Goal: Check status: Check status

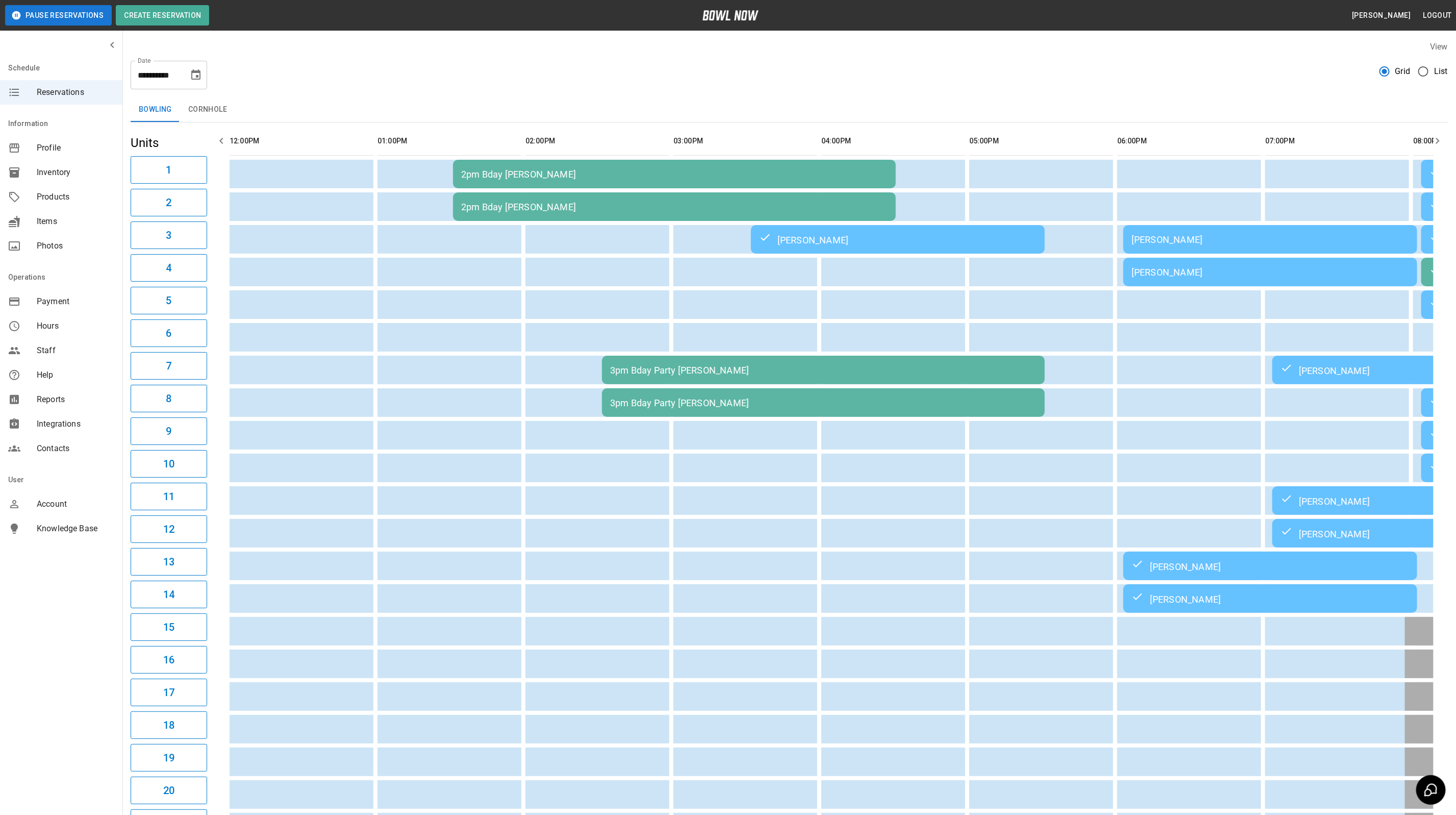
click at [196, 74] on icon "Choose date, selected date is Sep 20, 2025" at bounding box center [196, 75] width 12 height 12
click at [88, 207] on button "21" at bounding box center [95, 206] width 18 height 18
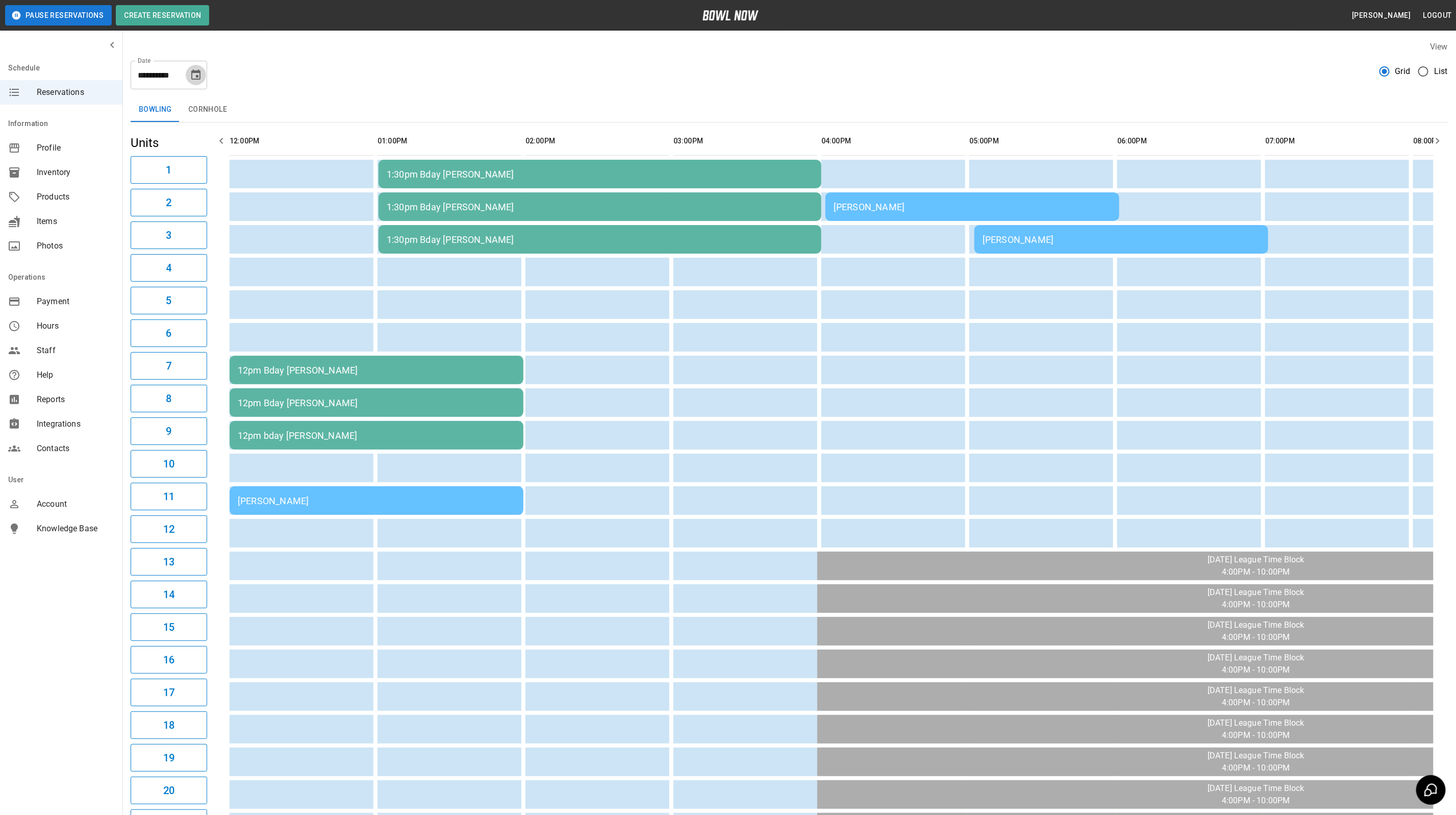
click at [192, 80] on icon "Choose date, selected date is Sep 21, 2025" at bounding box center [196, 75] width 12 height 12
drag, startPoint x: 135, startPoint y: 189, endPoint x: 412, endPoint y: 256, distance: 285.0
click at [135, 189] on button "16" at bounding box center [135, 187] width 18 height 18
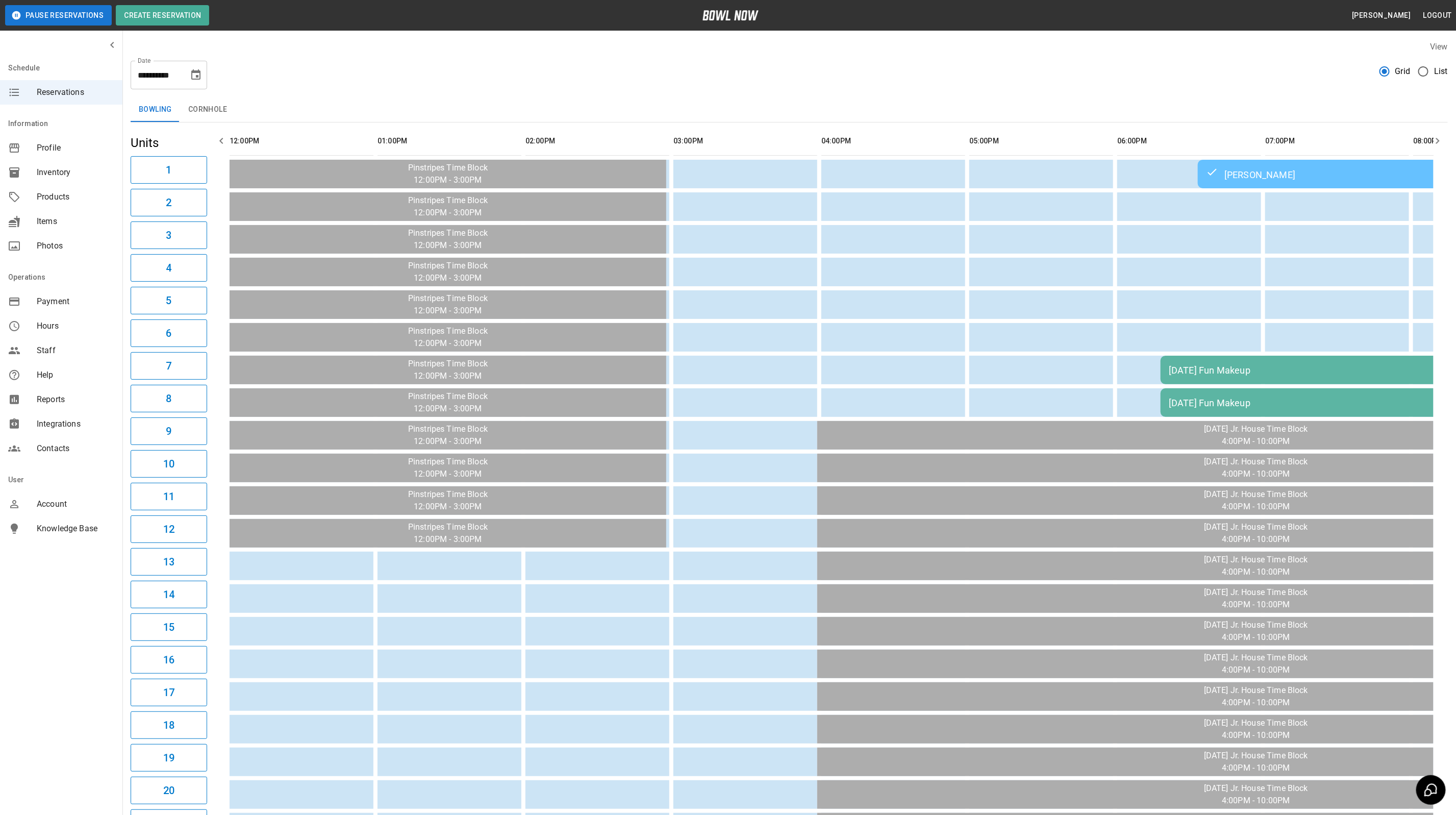
click at [199, 70] on icon "Choose date, selected date is Sep 16, 2025" at bounding box center [196, 74] width 9 height 10
drag, startPoint x: 85, startPoint y: 208, endPoint x: 129, endPoint y: 254, distance: 63.7
click at [85, 208] on button "21" at bounding box center [95, 206] width 18 height 18
type input "**********"
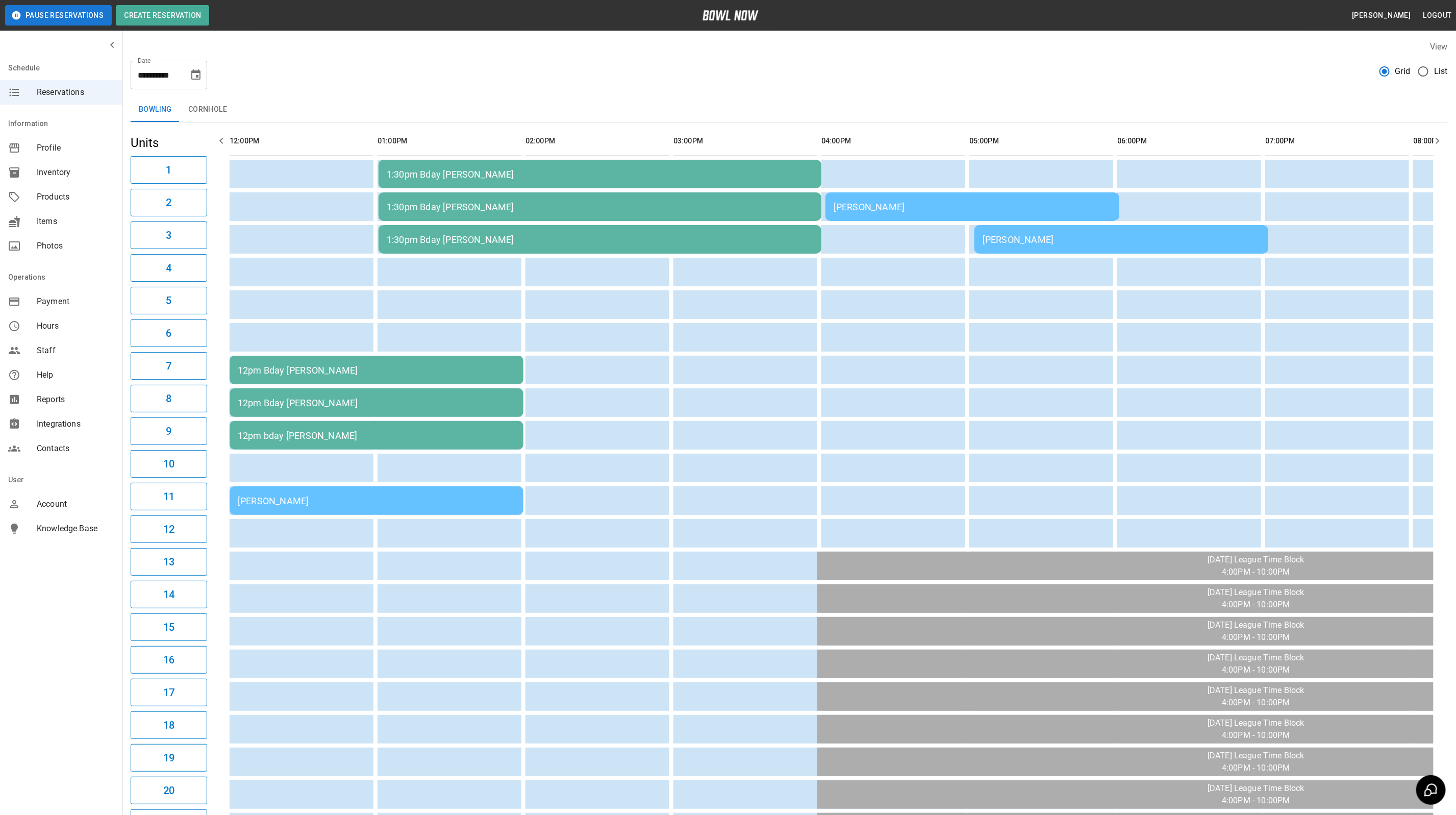
click at [396, 501] on div "[PERSON_NAME]" at bounding box center [376, 501] width 278 height 11
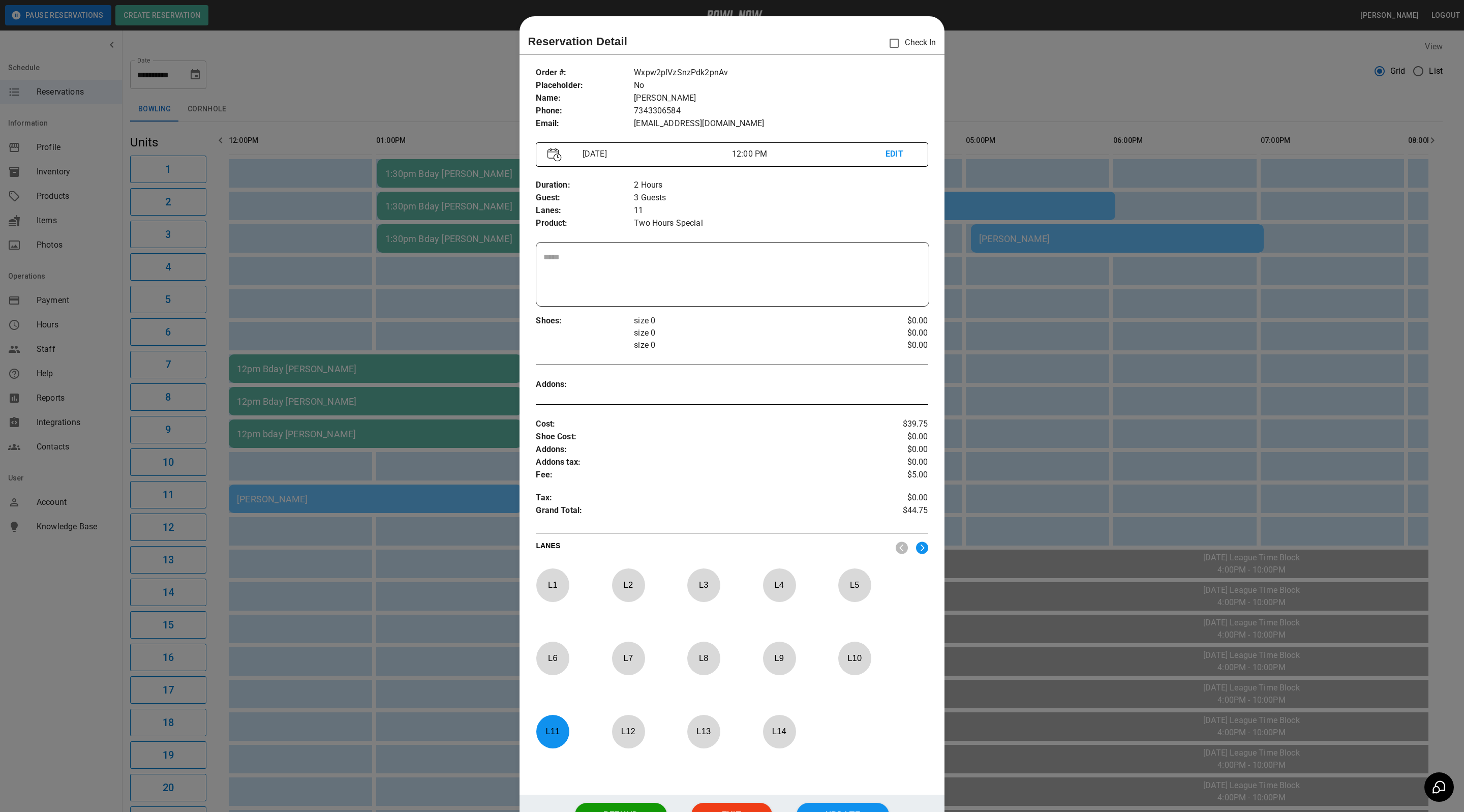
scroll to position [16, 0]
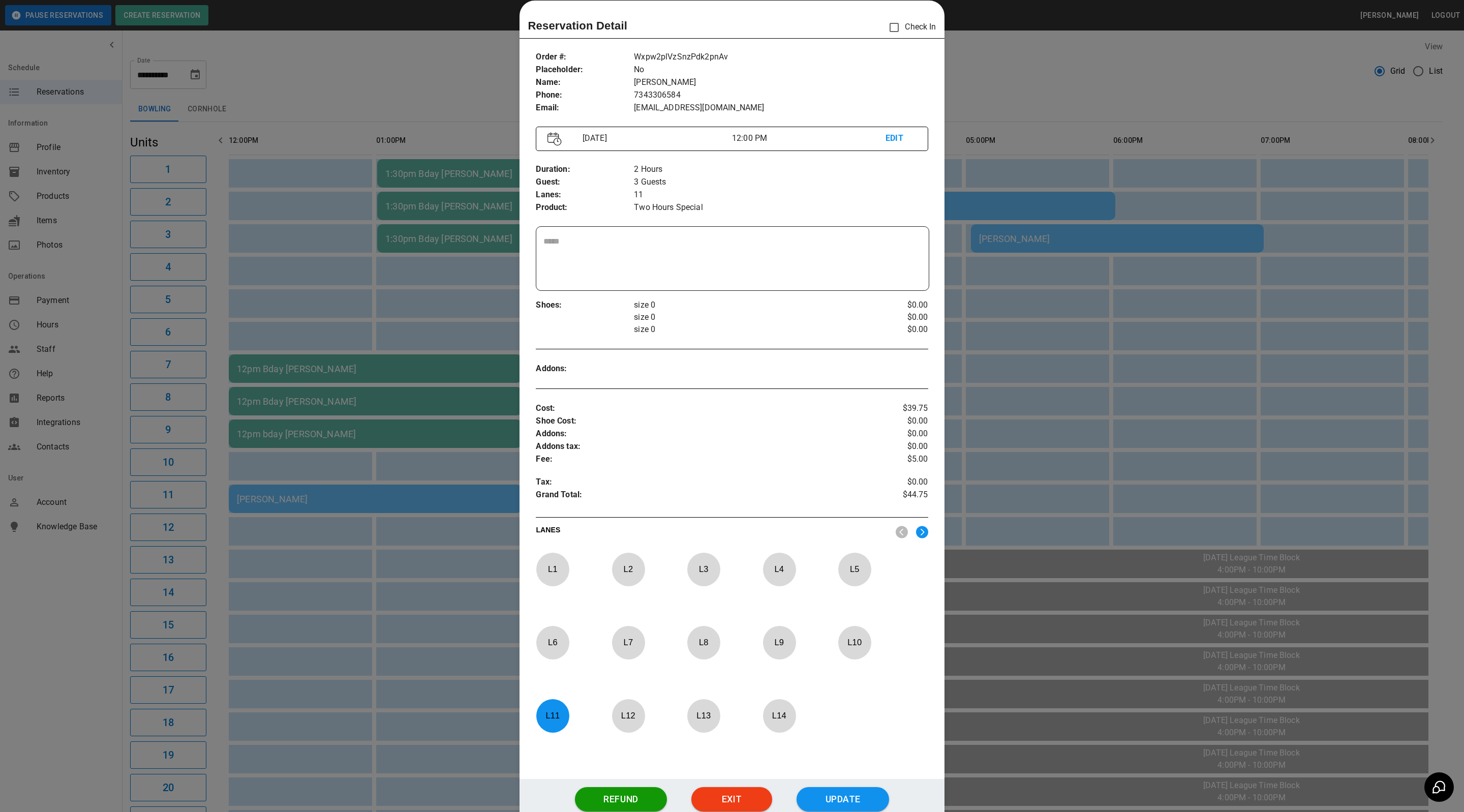
click at [442, 68] on div at bounding box center [732, 406] width 1464 height 812
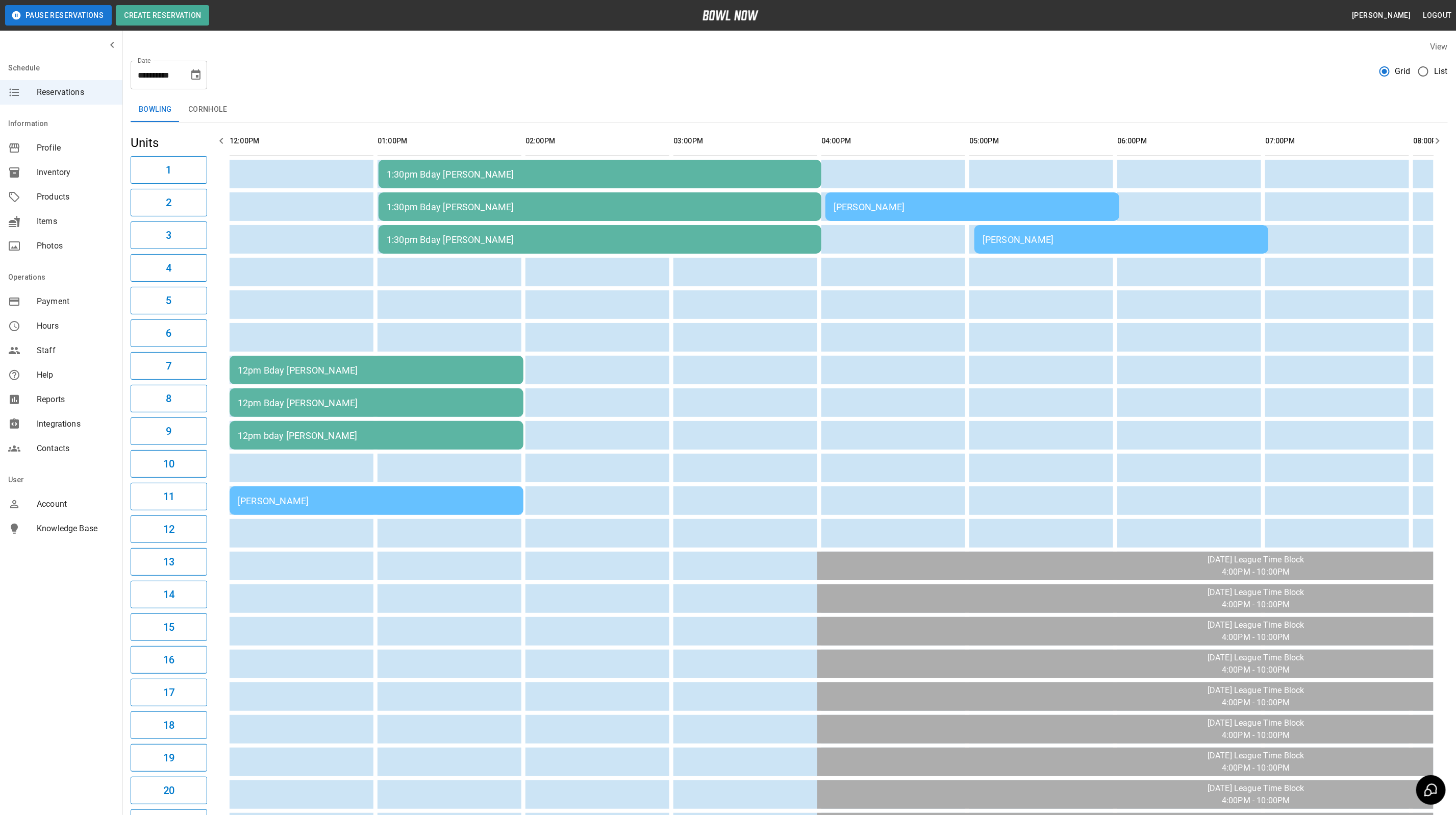
click at [316, 496] on div "[PERSON_NAME]" at bounding box center [376, 501] width 278 height 11
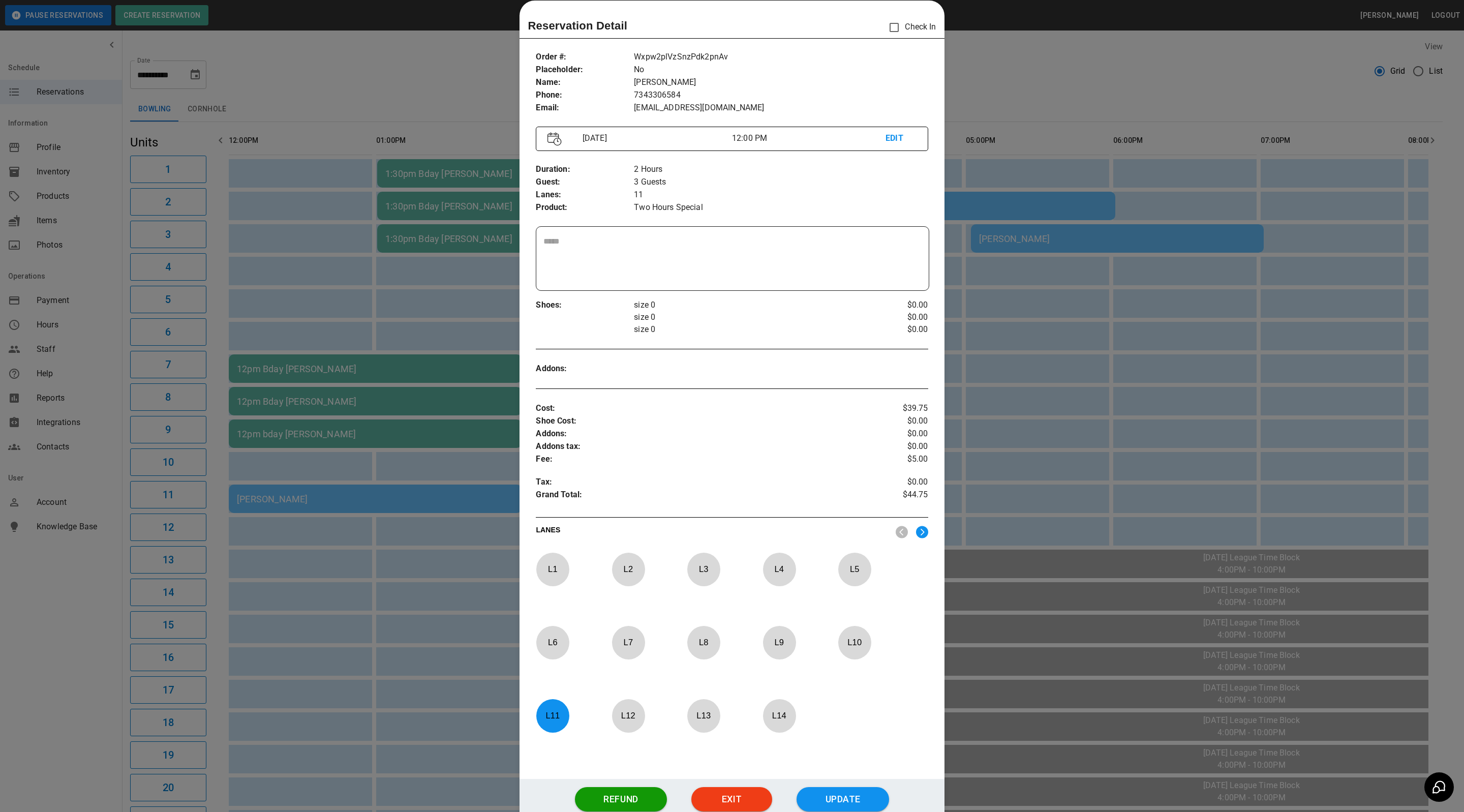
click at [381, 467] on div at bounding box center [732, 406] width 1464 height 812
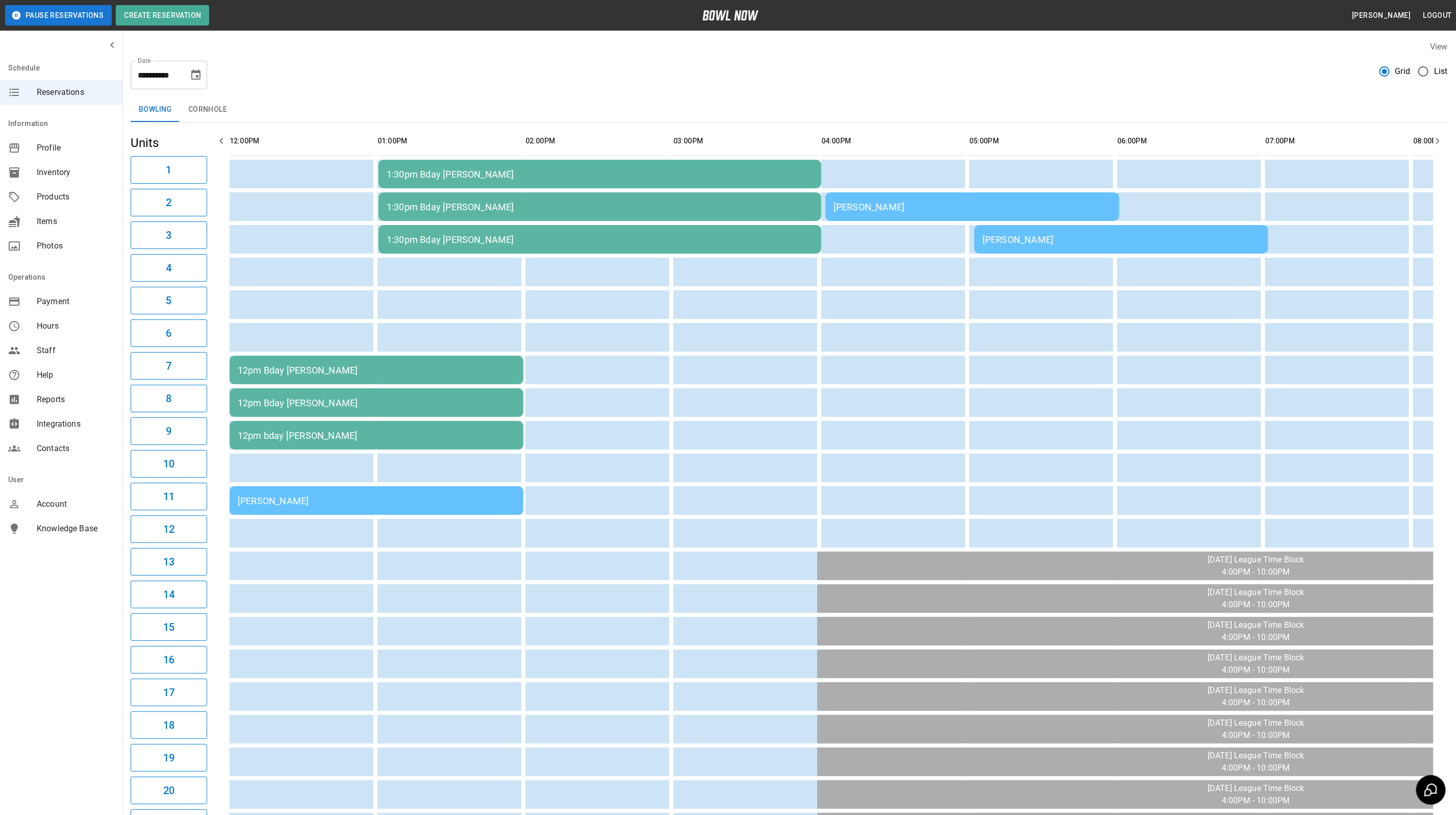
drag, startPoint x: 32, startPoint y: 786, endPoint x: 830, endPoint y: 214, distance: 981.8
click at [830, 214] on td "[PERSON_NAME]" at bounding box center [973, 206] width 294 height 28
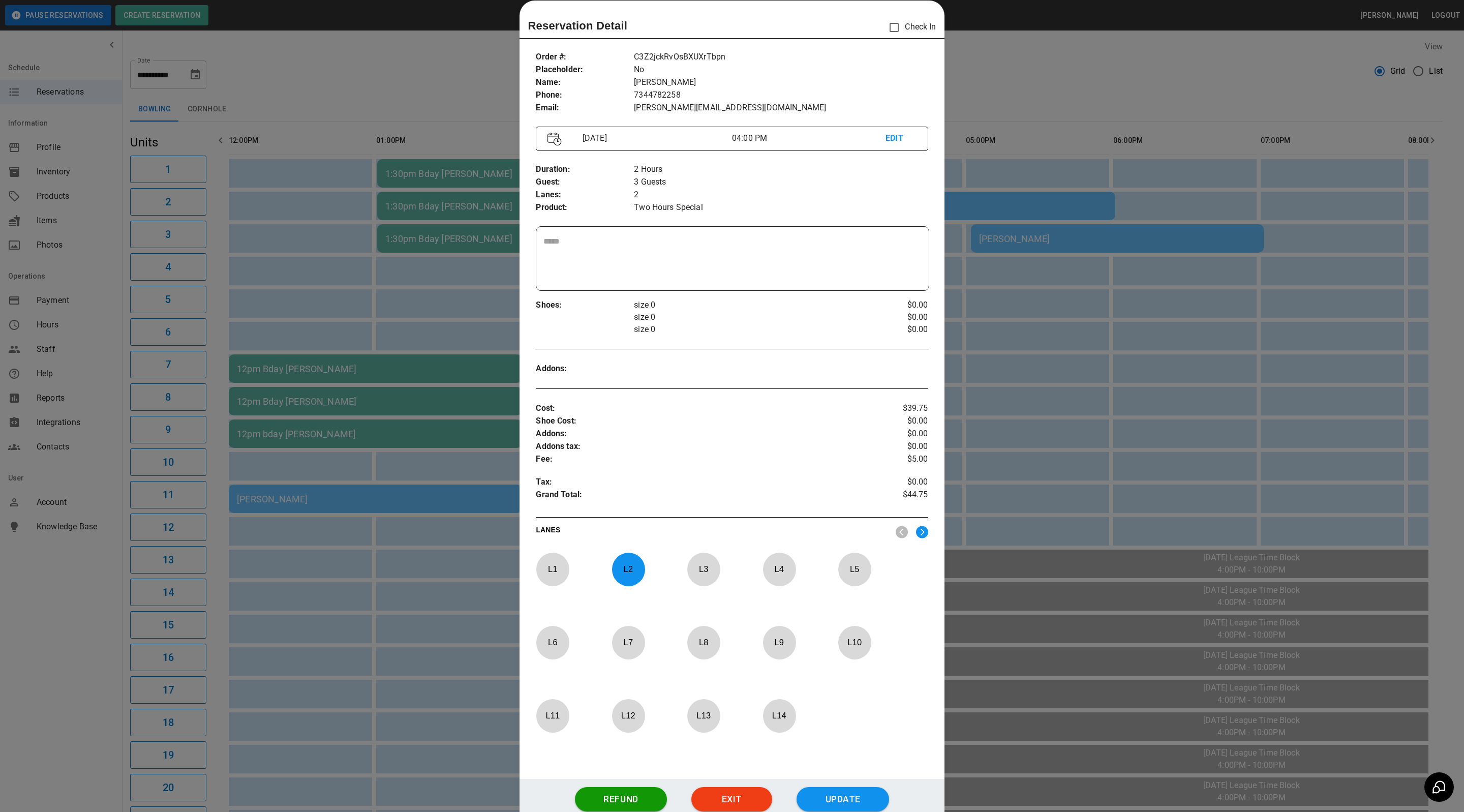
drag, startPoint x: 411, startPoint y: 496, endPoint x: 404, endPoint y: 501, distance: 8.6
click at [411, 496] on div at bounding box center [732, 406] width 1464 height 812
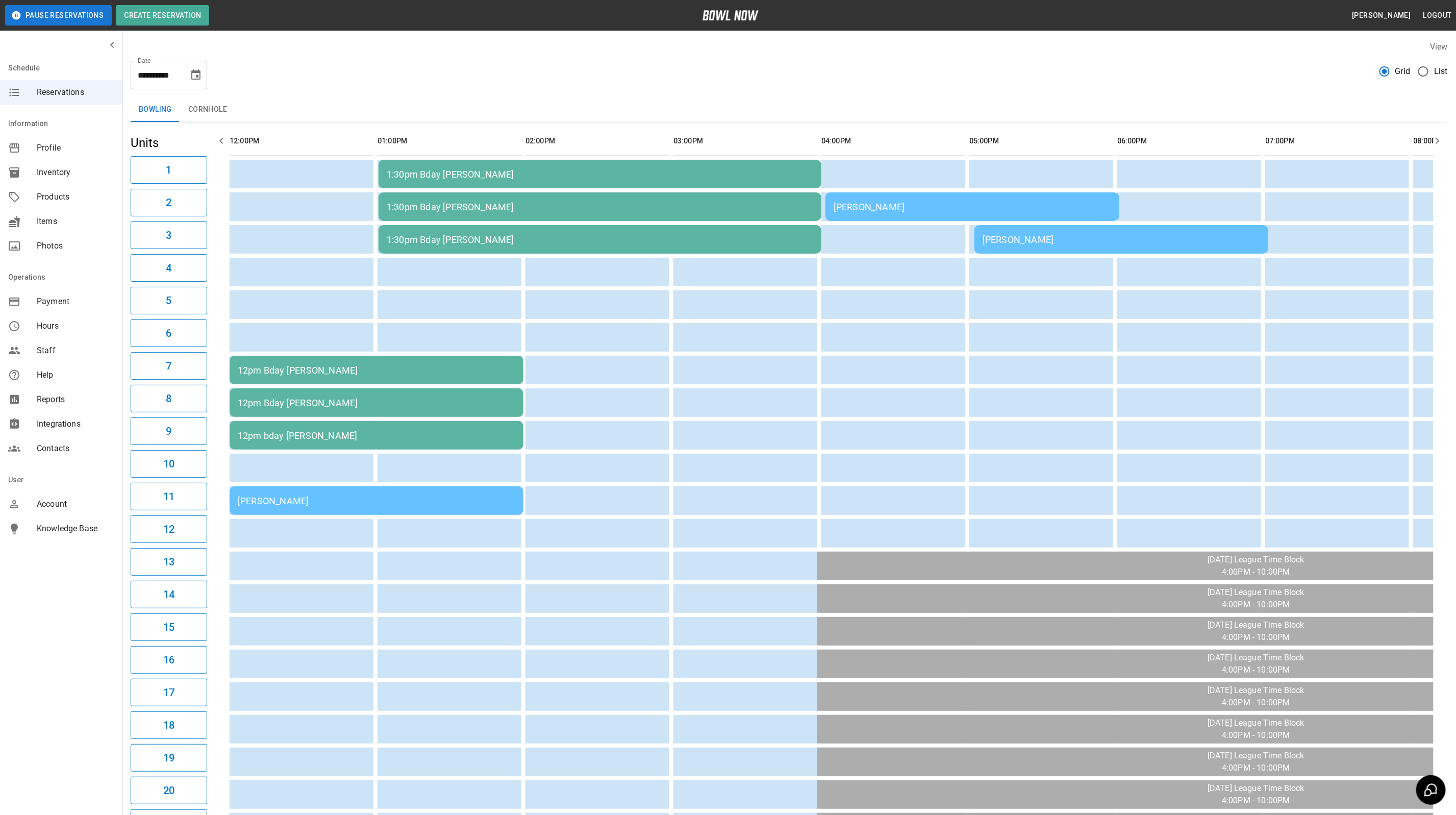
click at [347, 497] on div "[PERSON_NAME]" at bounding box center [376, 501] width 278 height 11
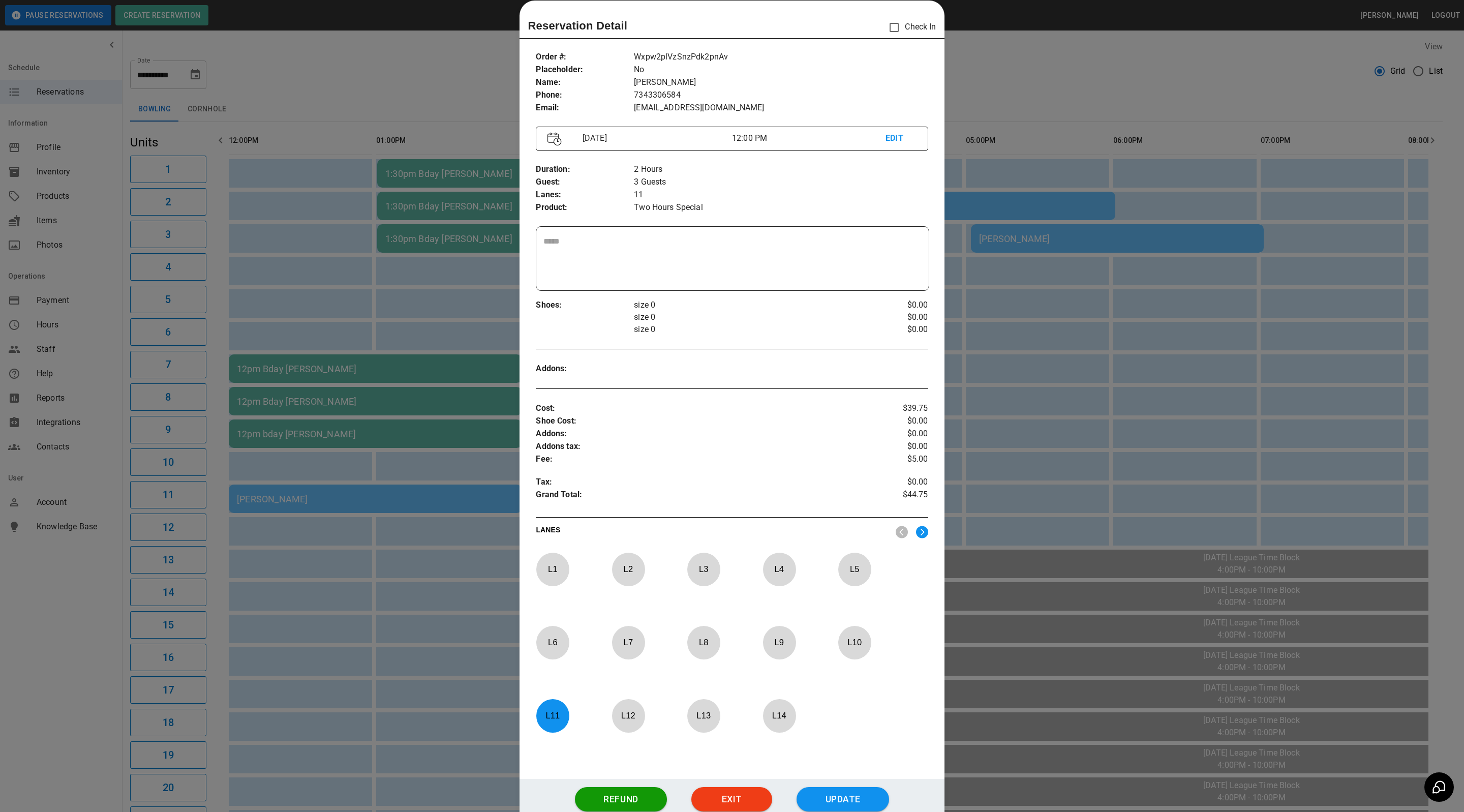
click at [1100, 147] on div at bounding box center [732, 406] width 1464 height 812
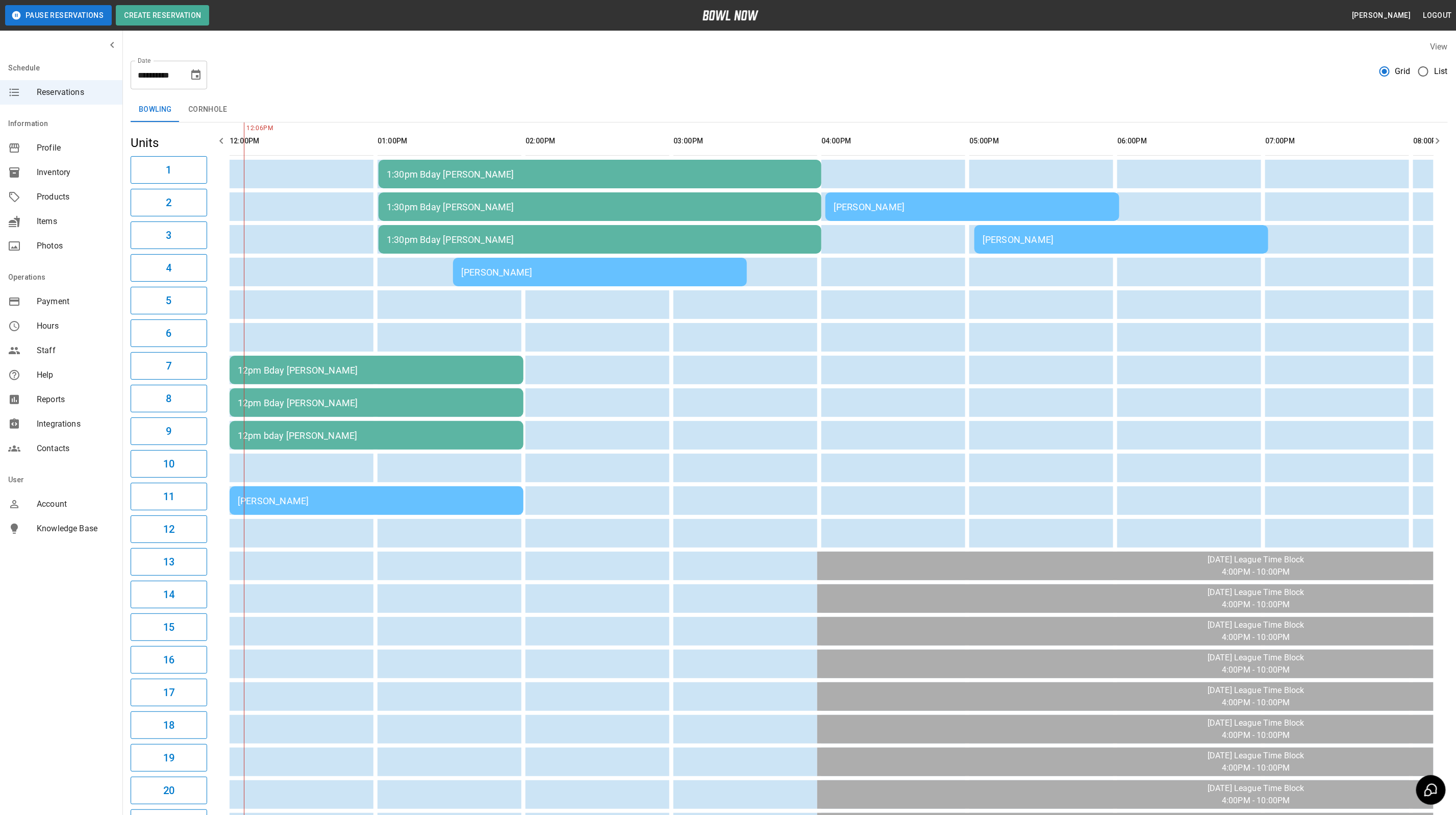
click at [520, 278] on td "[PERSON_NAME]" at bounding box center [600, 272] width 294 height 28
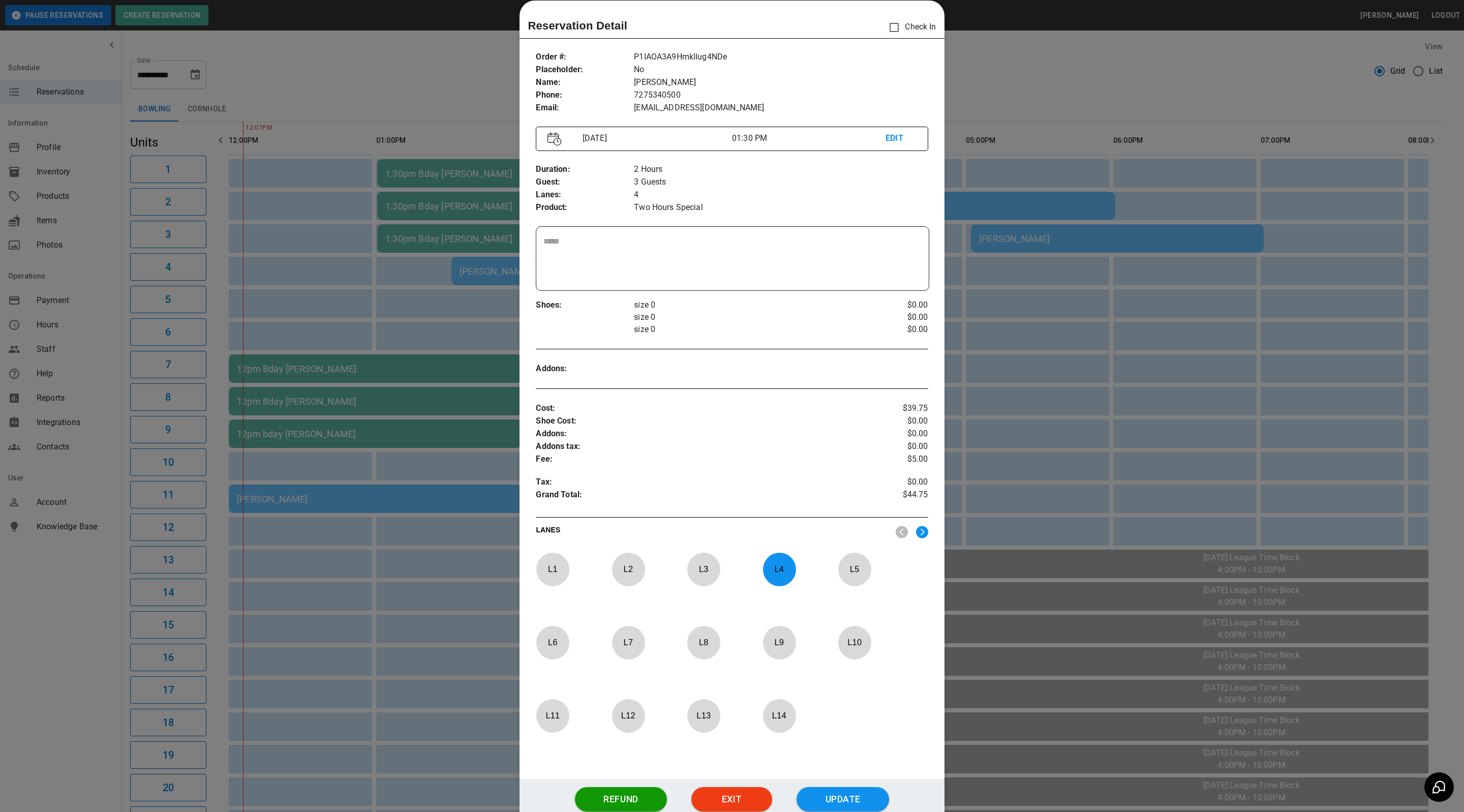
click at [1110, 240] on div at bounding box center [732, 406] width 1464 height 812
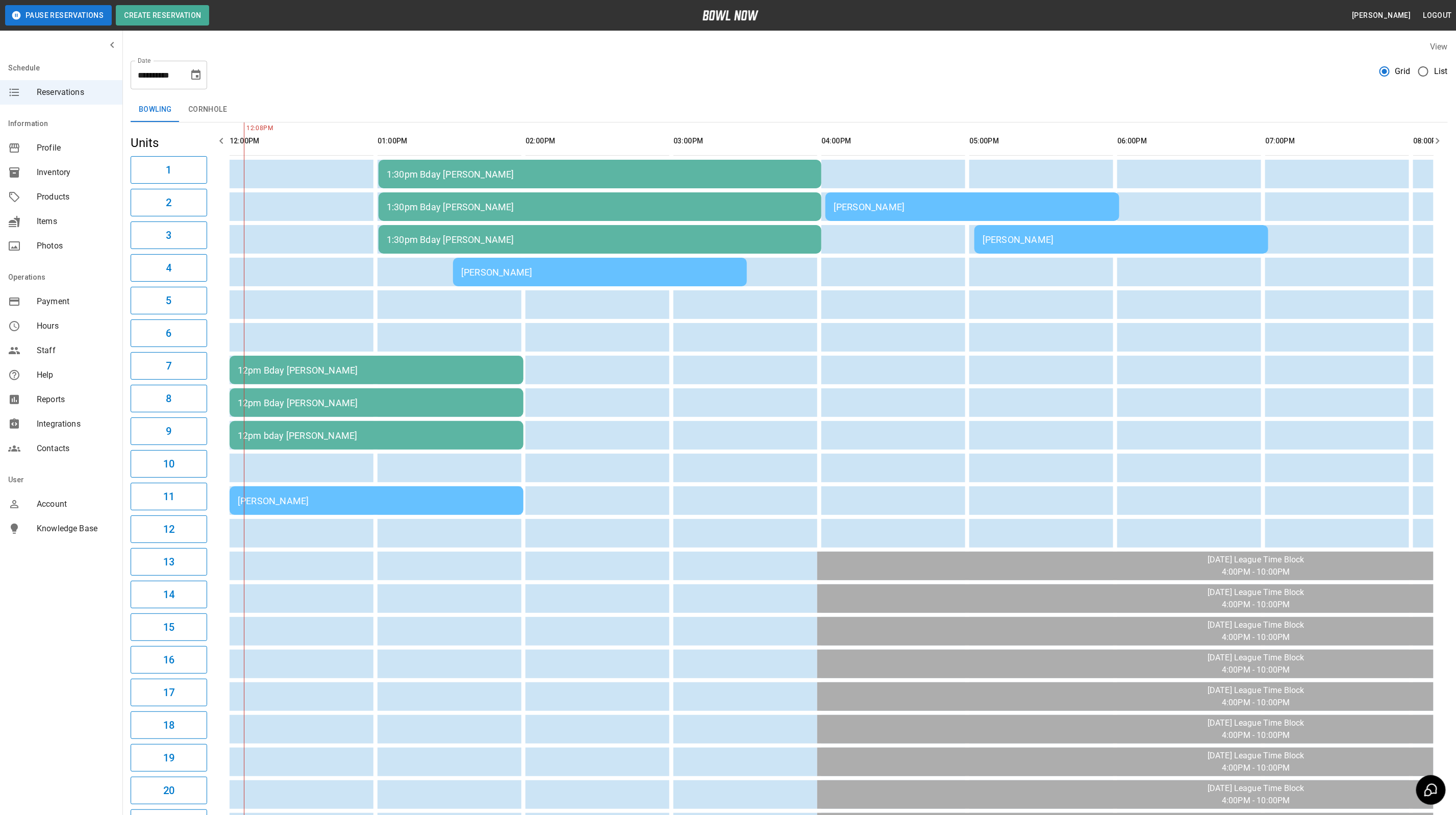
click at [718, 258] on td "[PERSON_NAME]" at bounding box center [600, 272] width 294 height 28
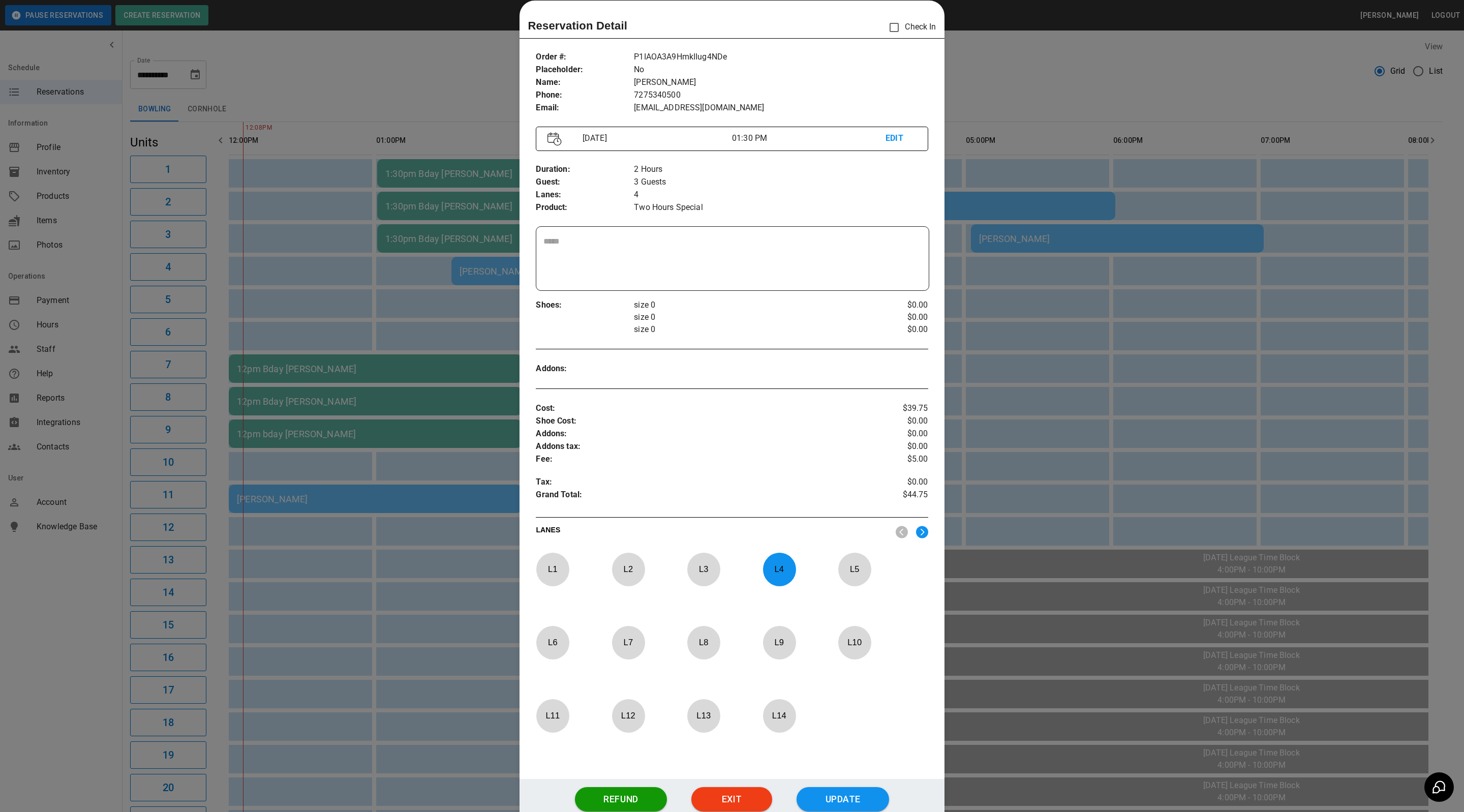
click at [387, 505] on div at bounding box center [732, 406] width 1464 height 812
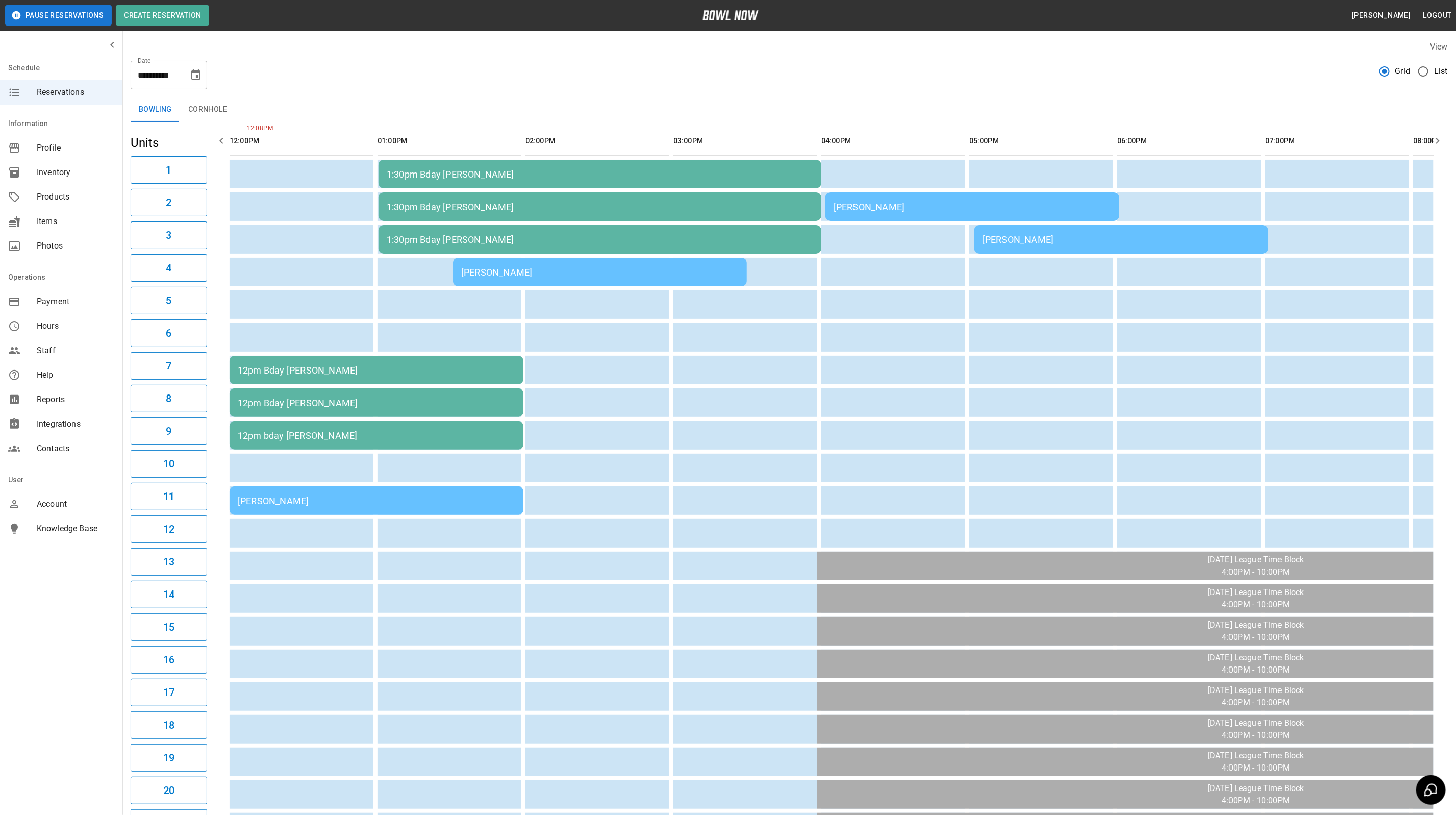
click at [388, 507] on td "[PERSON_NAME]" at bounding box center [376, 500] width 294 height 28
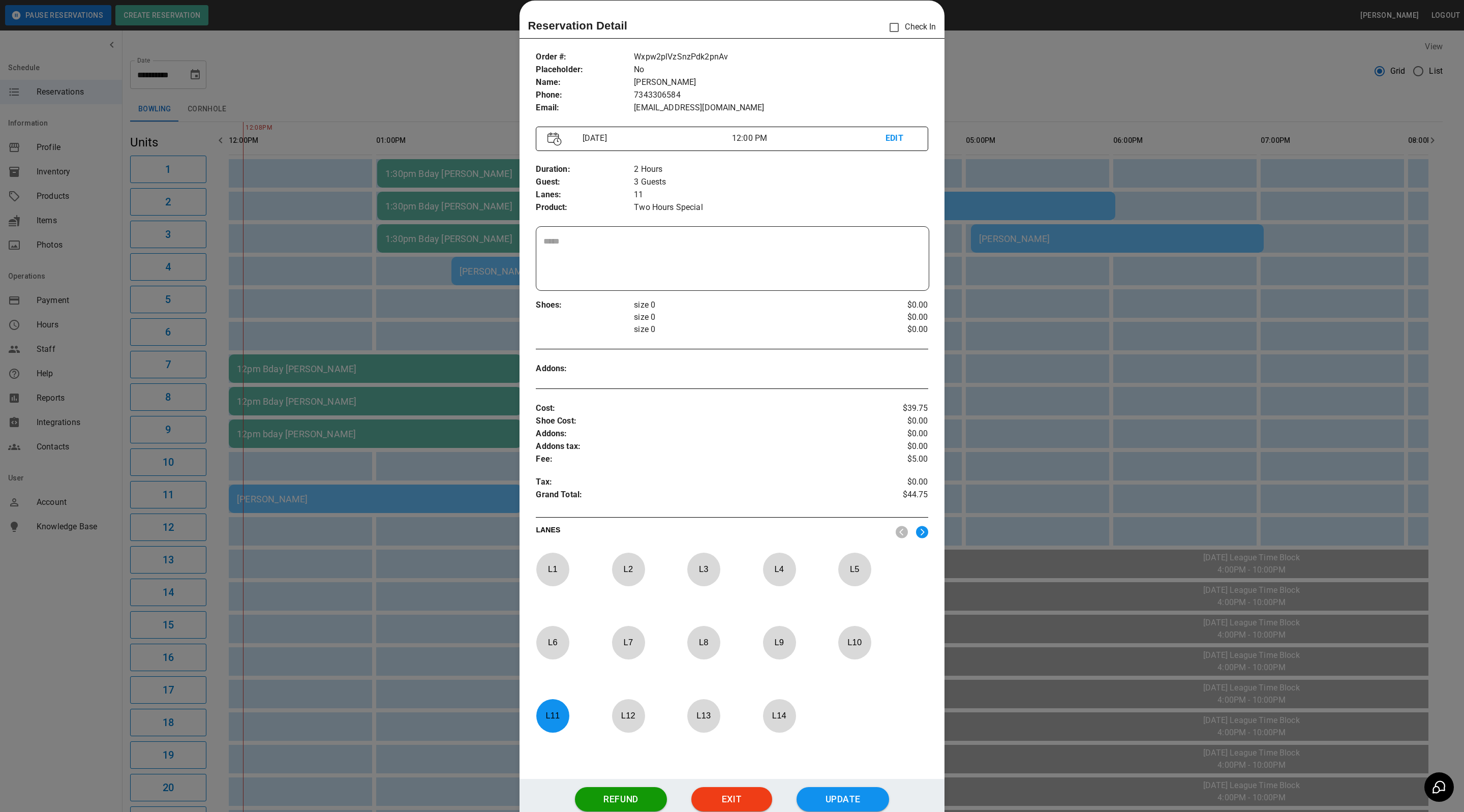
click at [870, 26] on div "Reservation Detail Check In" at bounding box center [732, 28] width 408 height 21
click at [1075, 101] on div at bounding box center [732, 406] width 1464 height 812
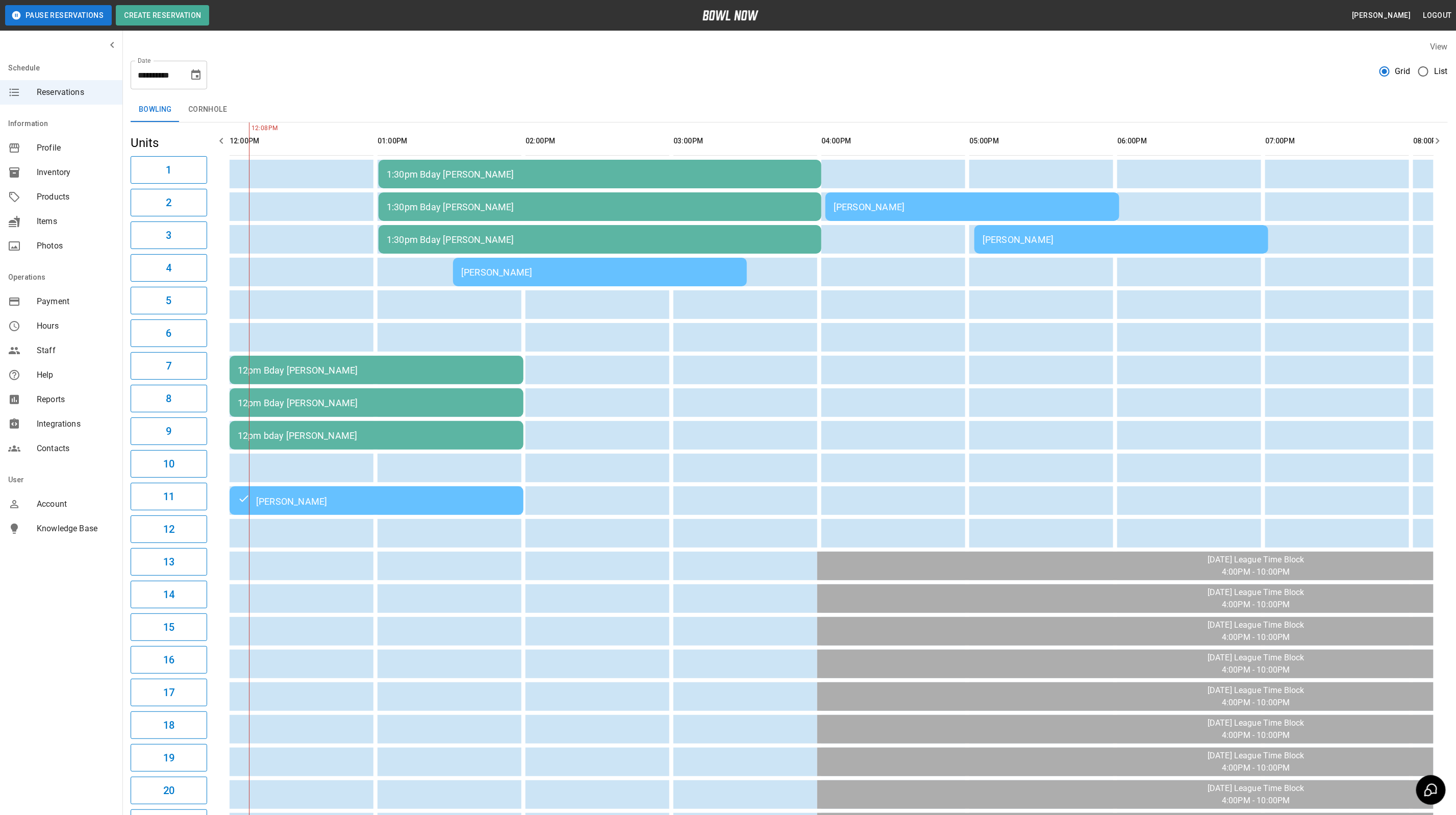
click at [706, 277] on td "[PERSON_NAME]" at bounding box center [600, 272] width 294 height 28
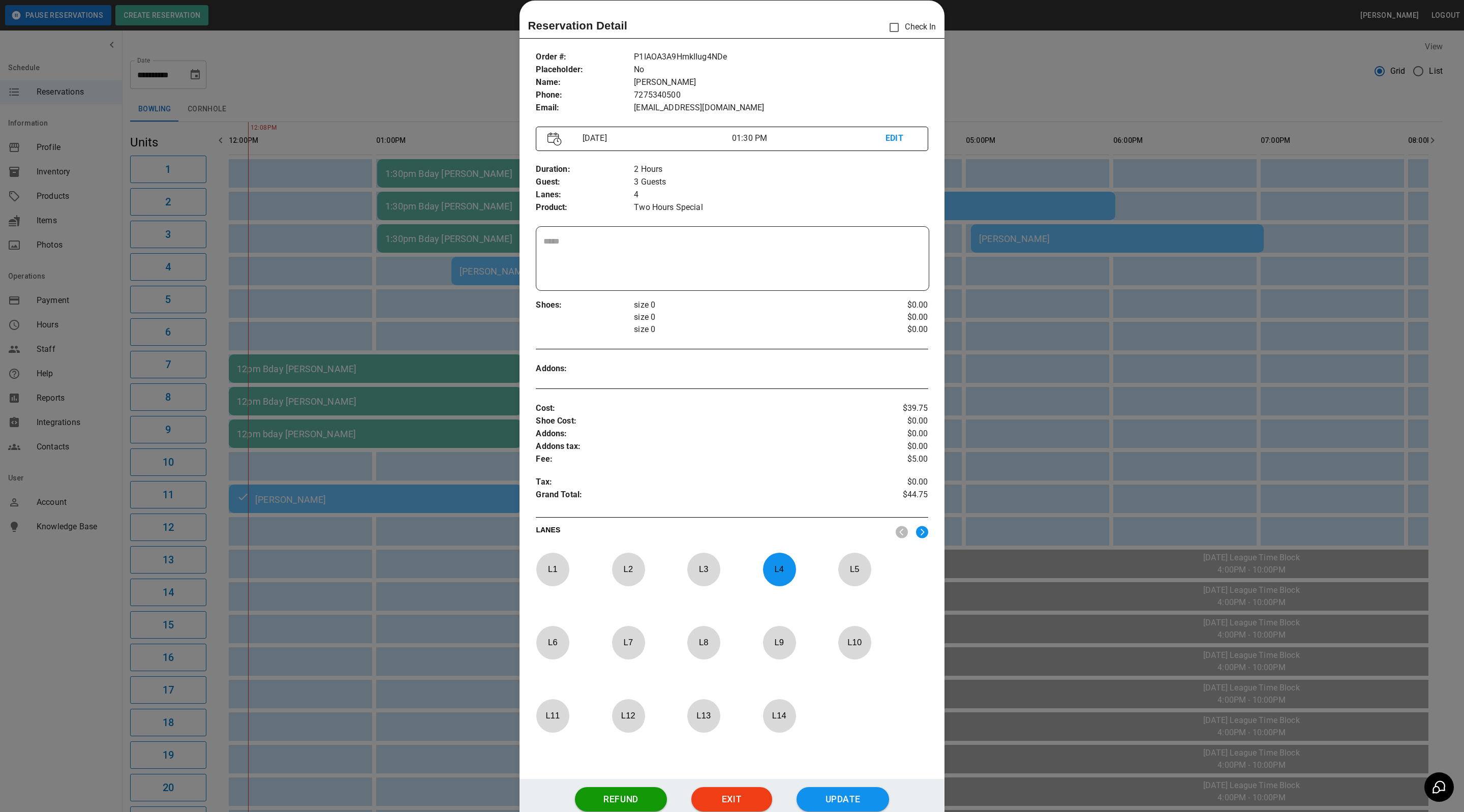
click at [1191, 458] on div at bounding box center [732, 406] width 1464 height 812
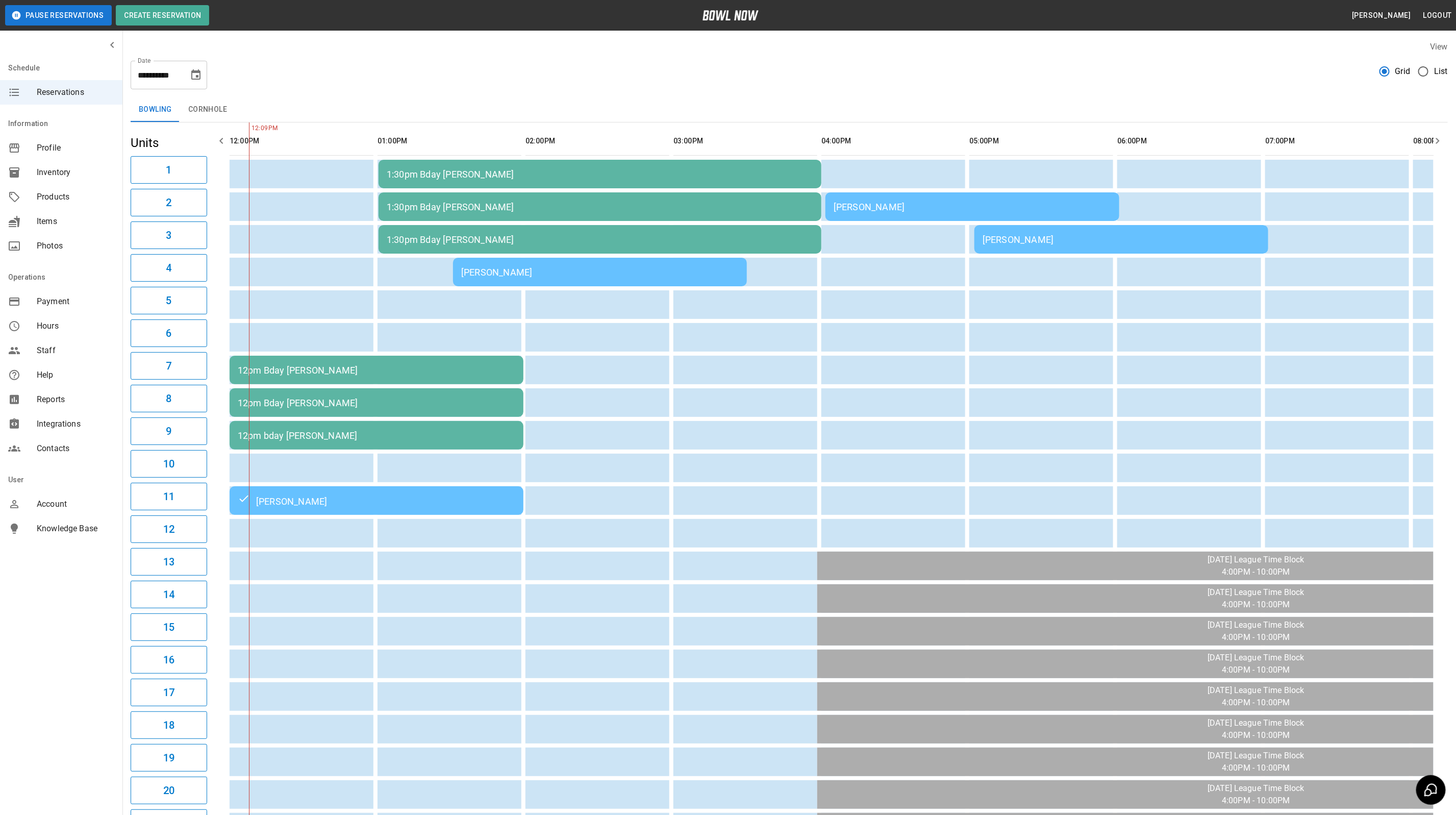
click at [1128, 246] on td "[PERSON_NAME]" at bounding box center [1121, 239] width 294 height 28
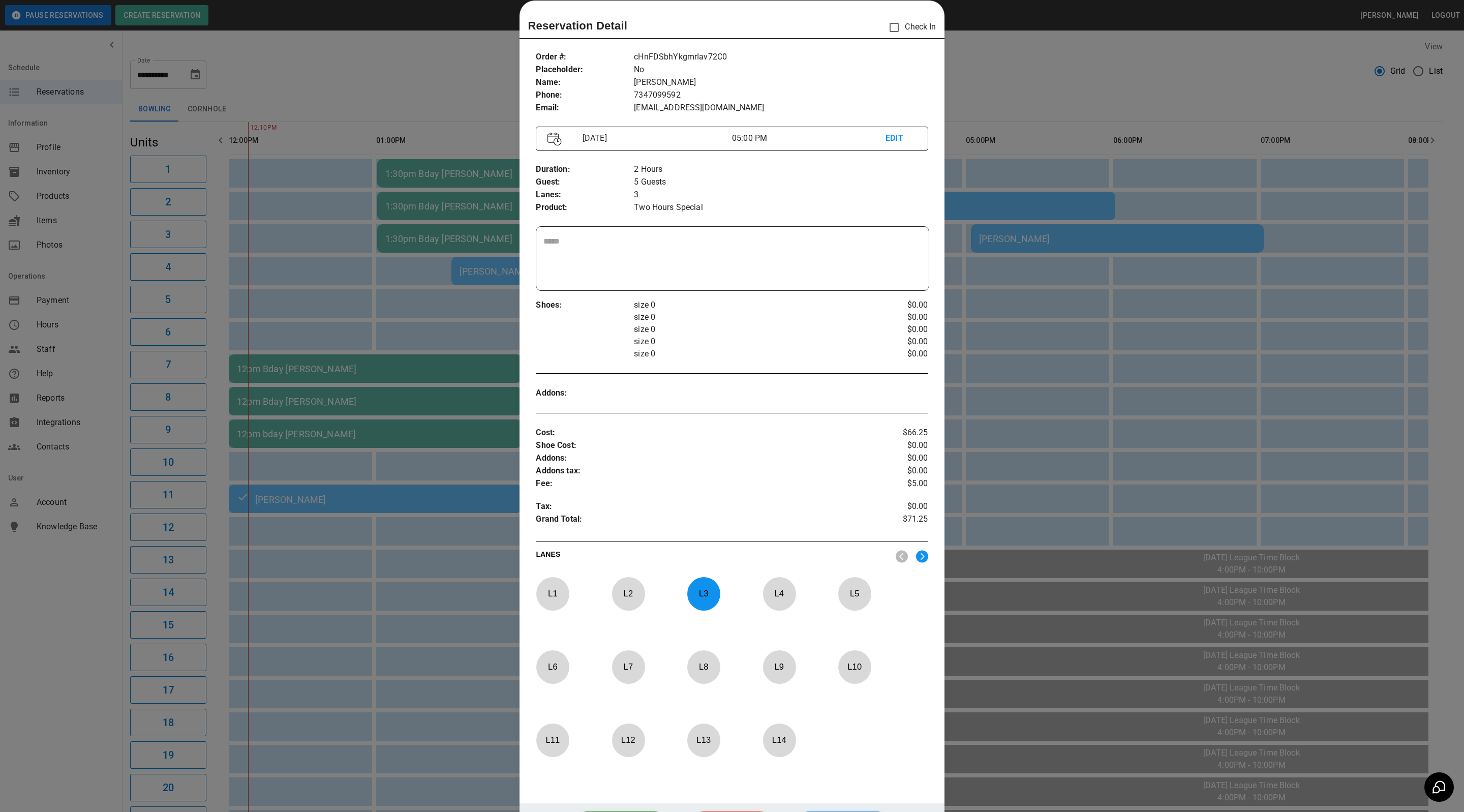
drag, startPoint x: 1080, startPoint y: 111, endPoint x: 1021, endPoint y: 120, distance: 59.7
click at [1080, 111] on div at bounding box center [732, 406] width 1464 height 812
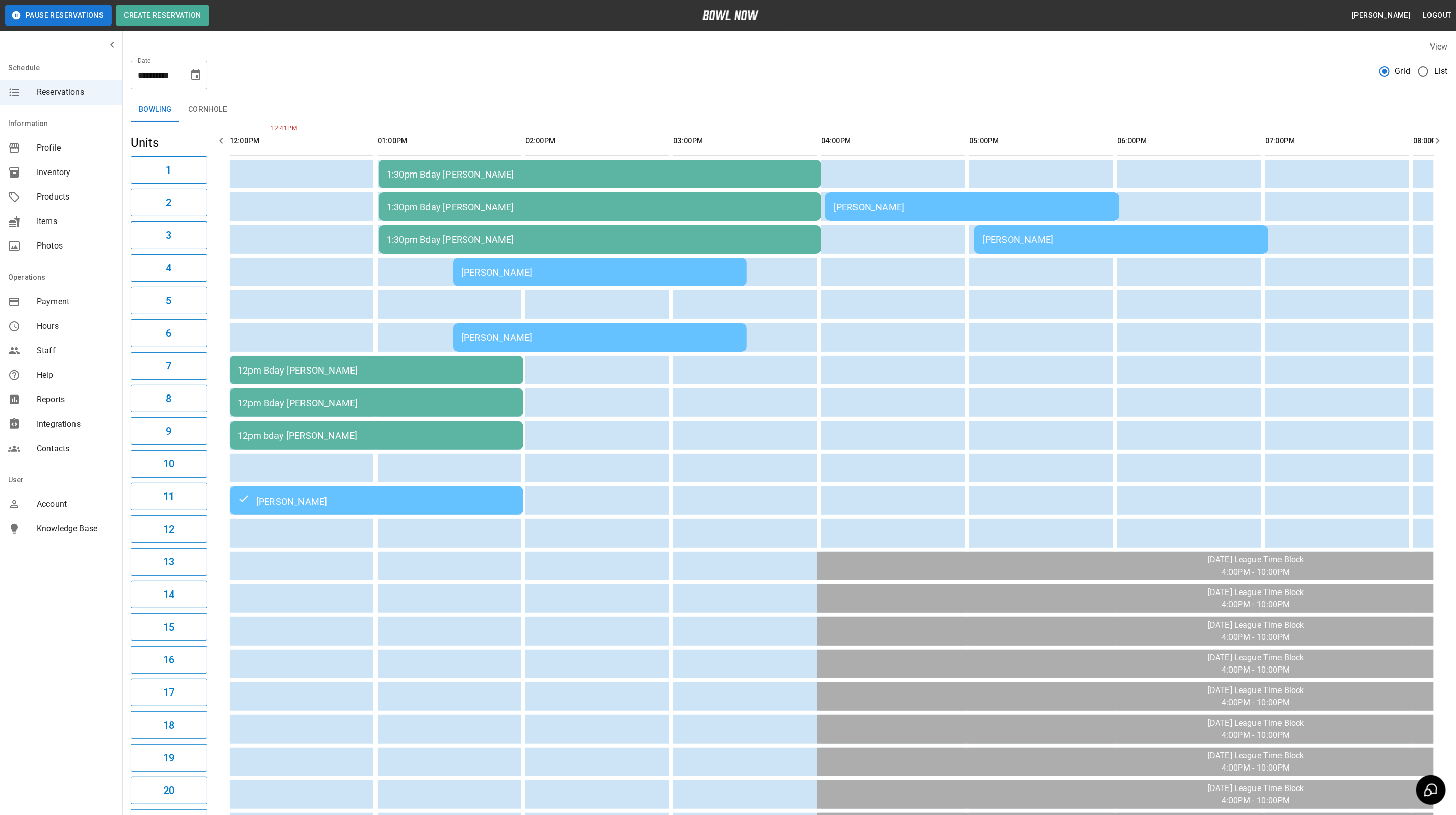
click at [651, 337] on div "[PERSON_NAME]" at bounding box center [599, 338] width 278 height 11
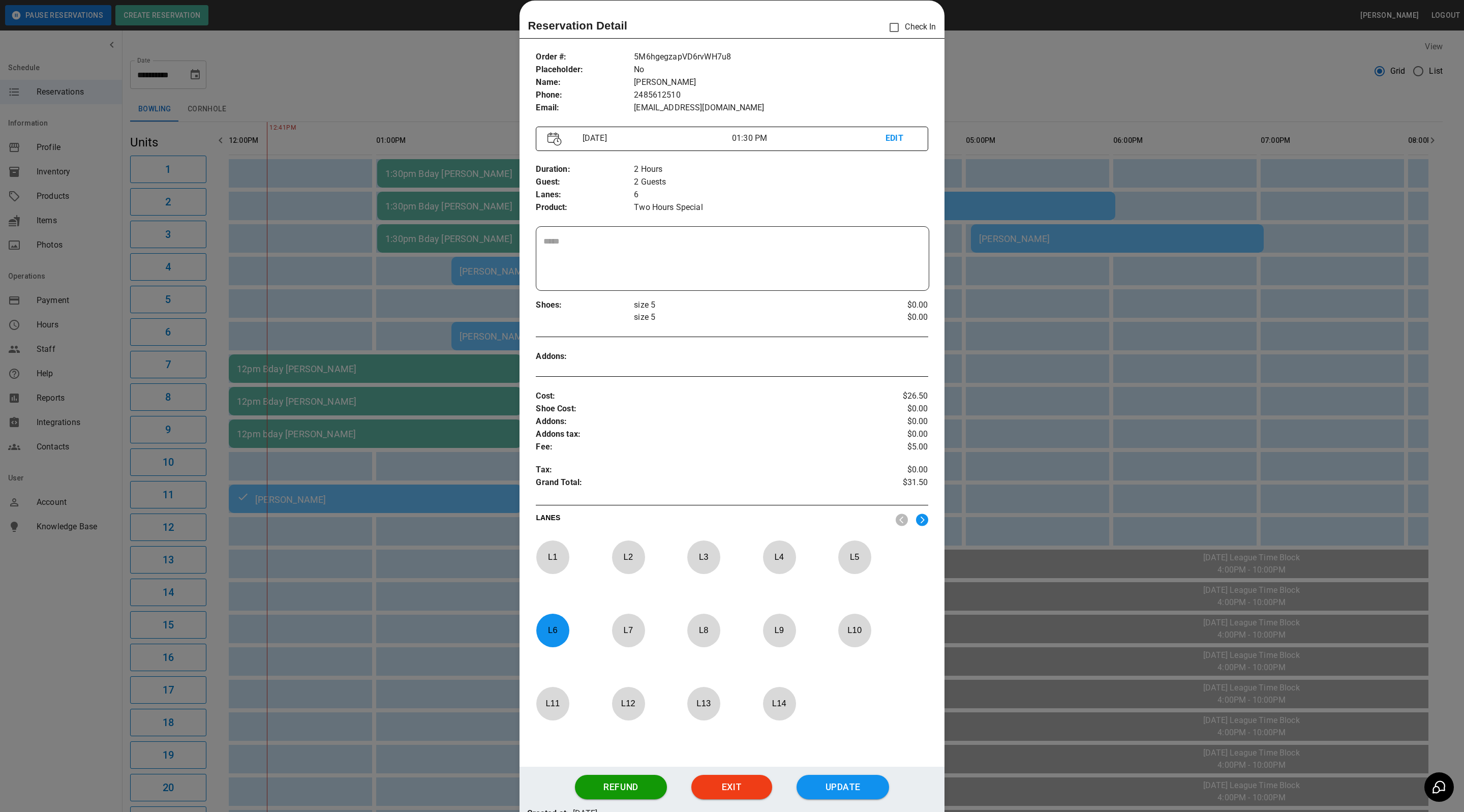
drag, startPoint x: 1133, startPoint y: 194, endPoint x: 1198, endPoint y: 38, distance: 169.0
click at [1133, 194] on div at bounding box center [732, 406] width 1464 height 812
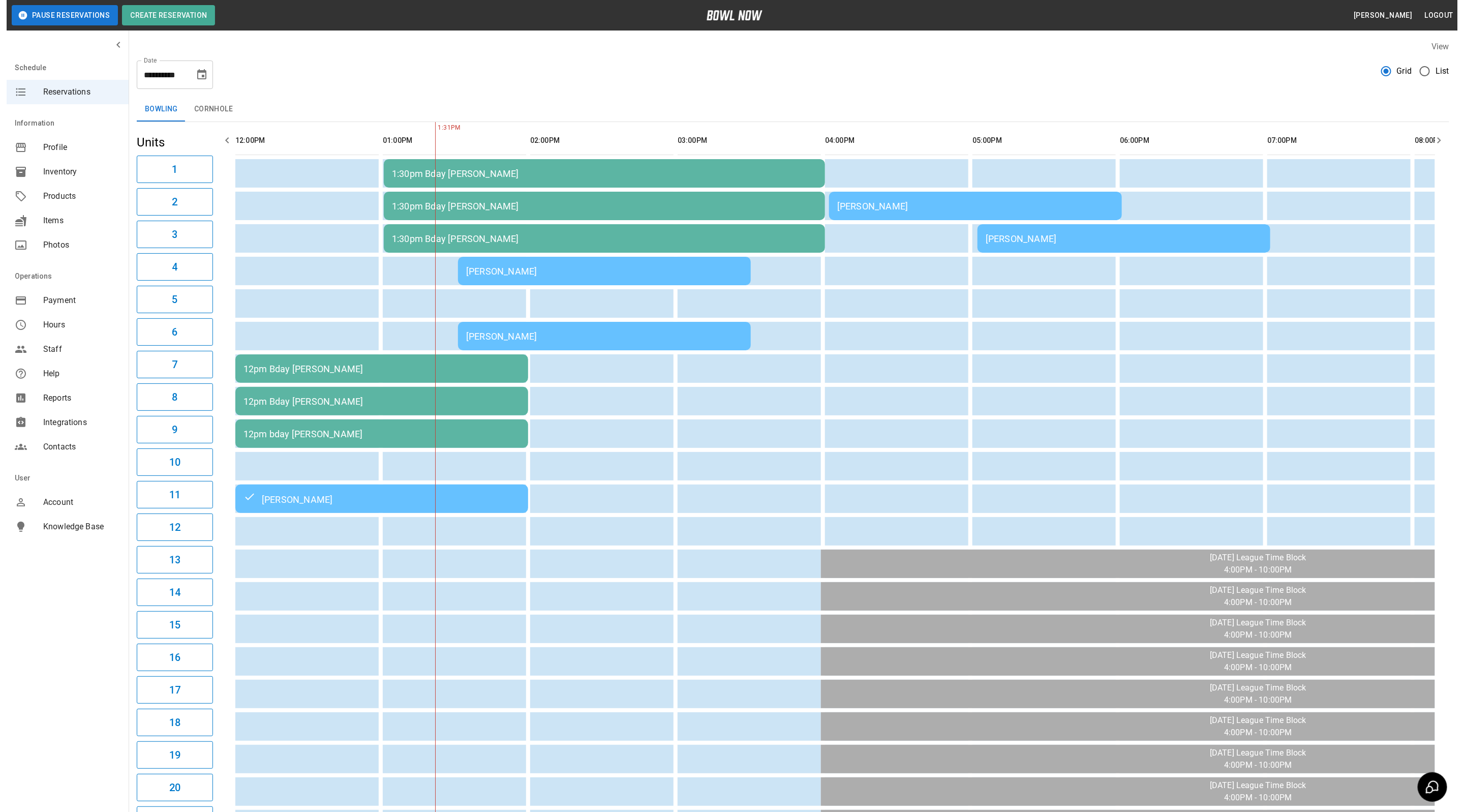
scroll to position [0, 147]
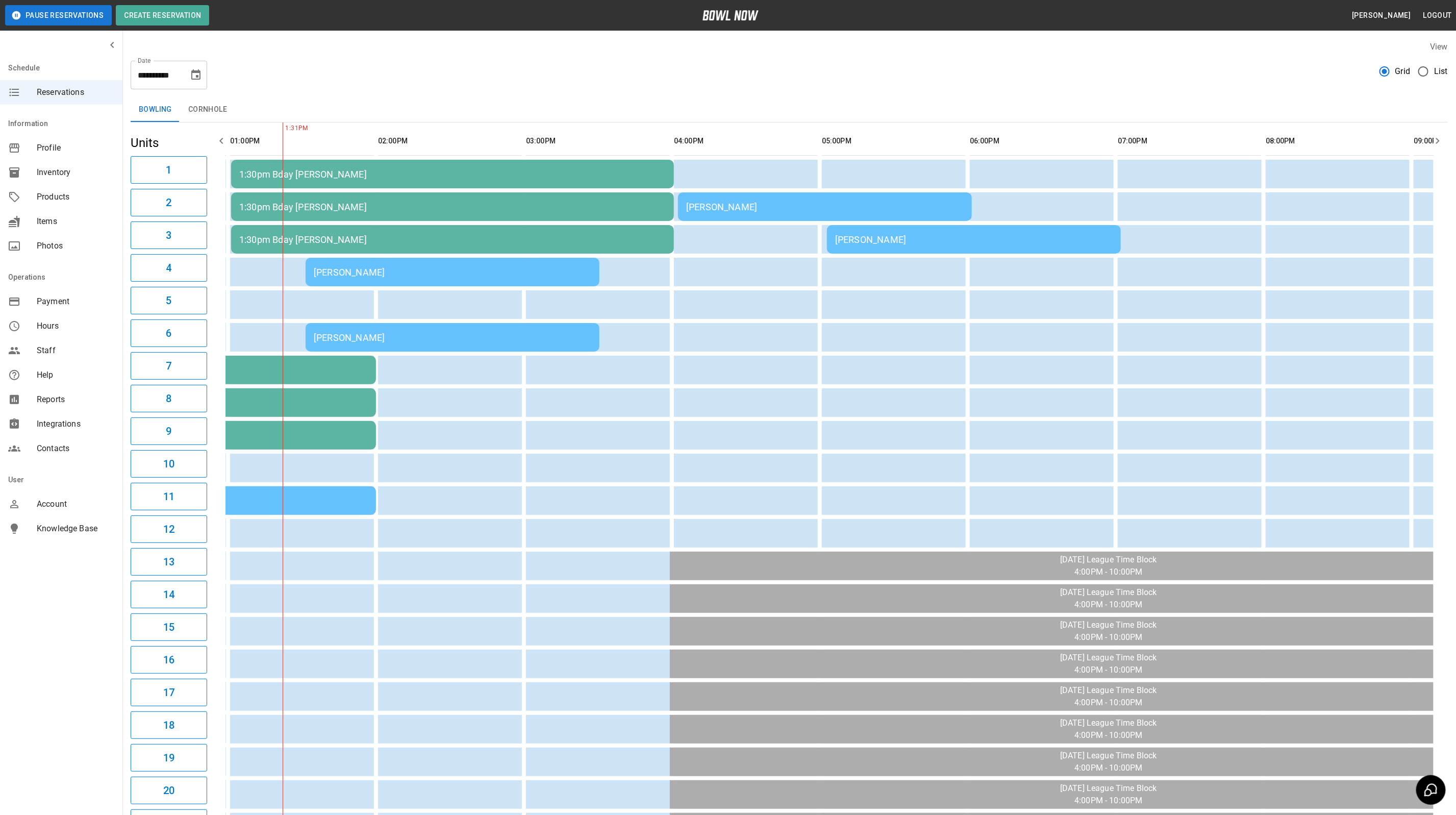
click at [325, 337] on div "[PERSON_NAME]" at bounding box center [452, 338] width 278 height 11
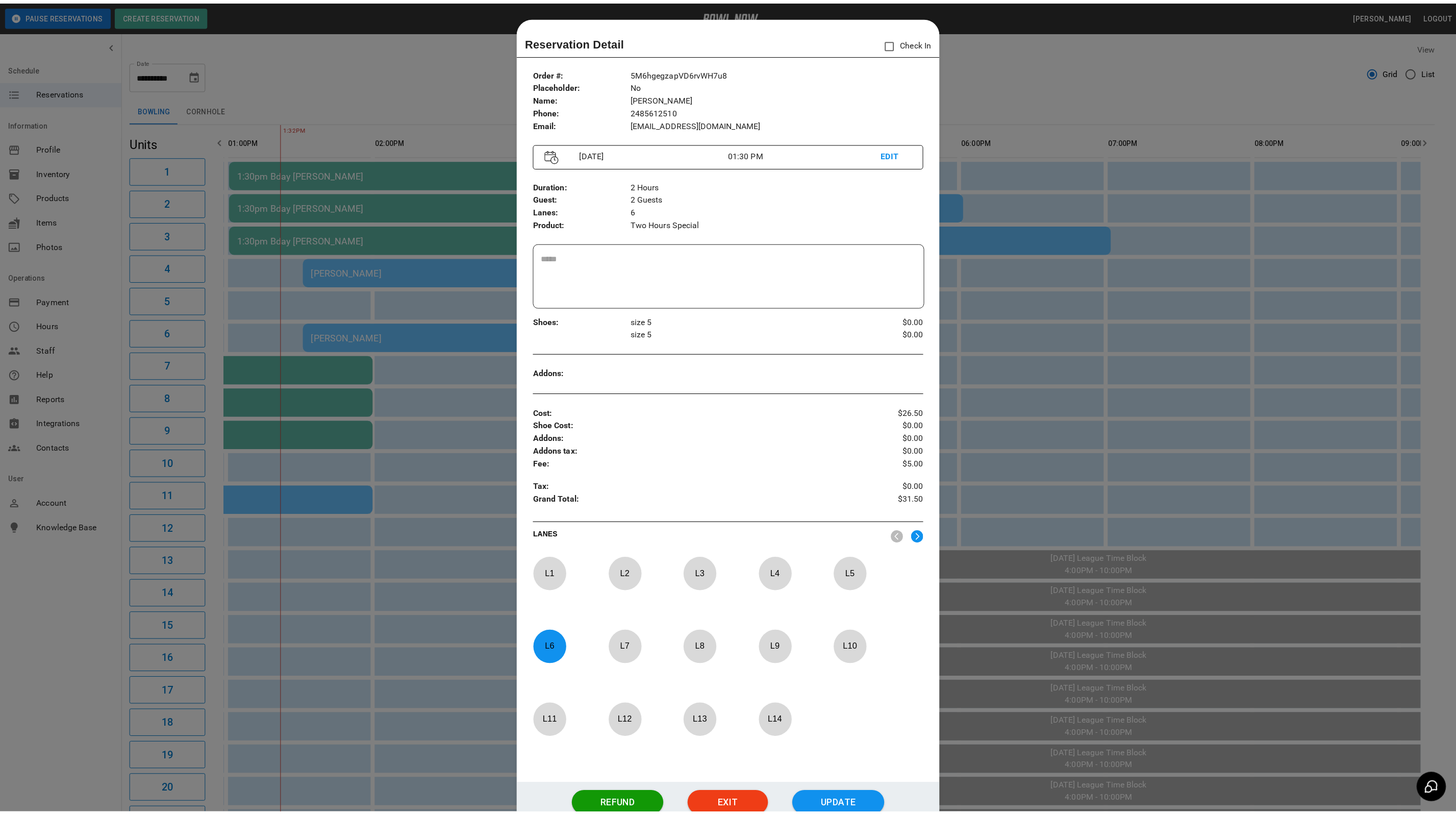
scroll to position [16, 0]
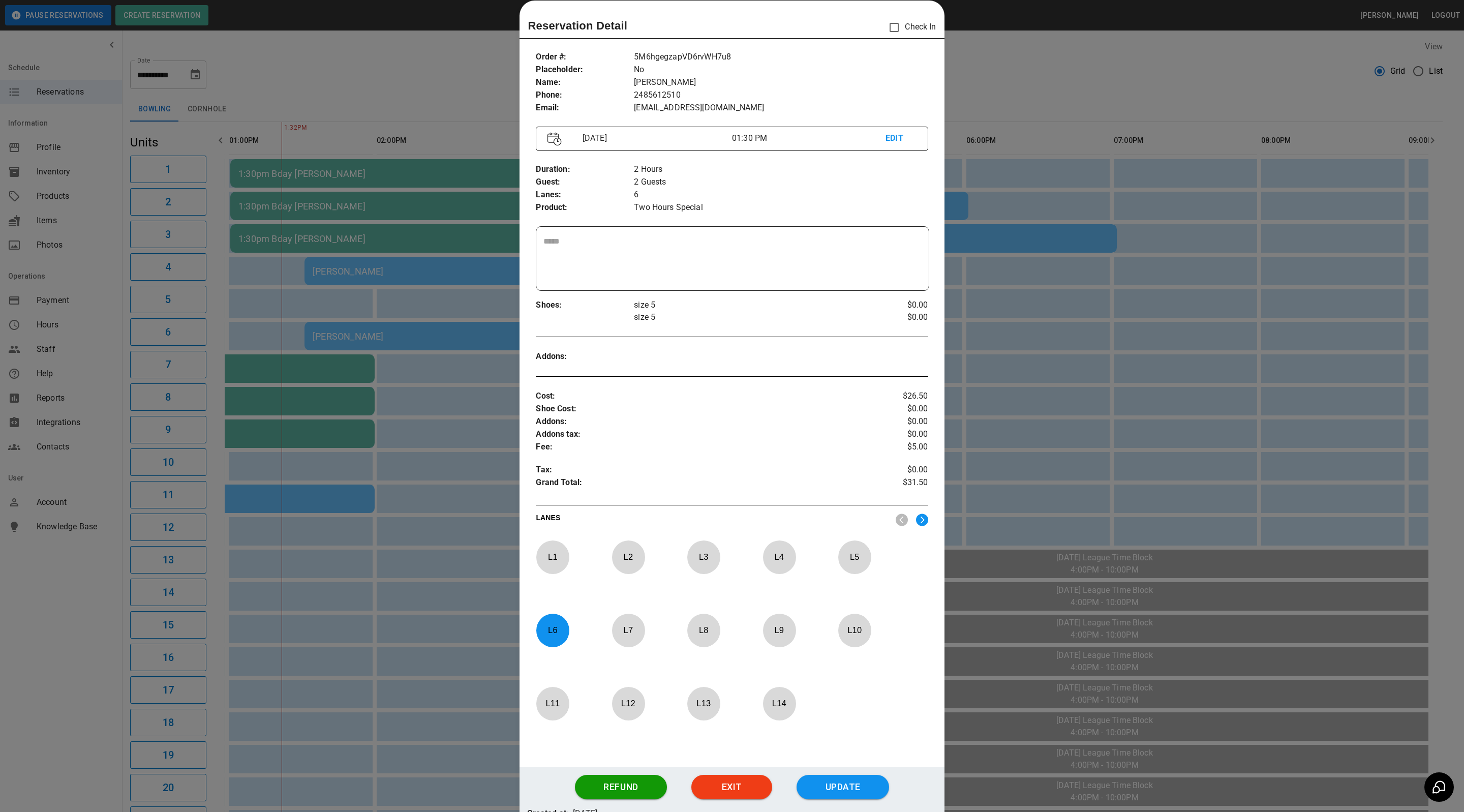
click at [1071, 377] on div at bounding box center [732, 406] width 1464 height 812
